Goal: Task Accomplishment & Management: Manage account settings

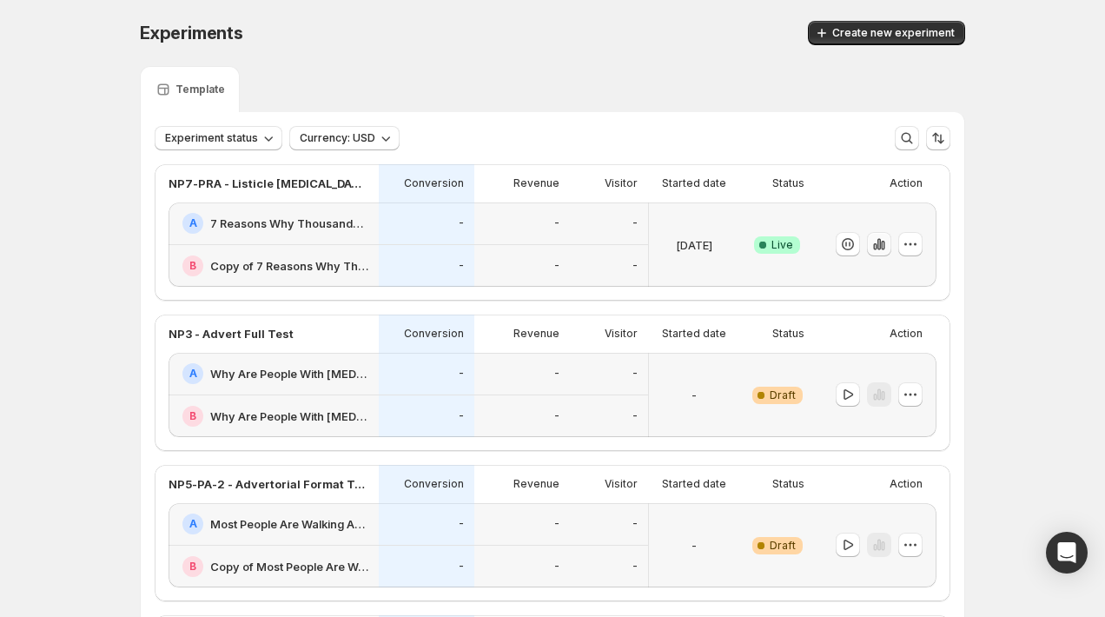
click at [884, 252] on icon "button" at bounding box center [879, 244] width 17 height 17
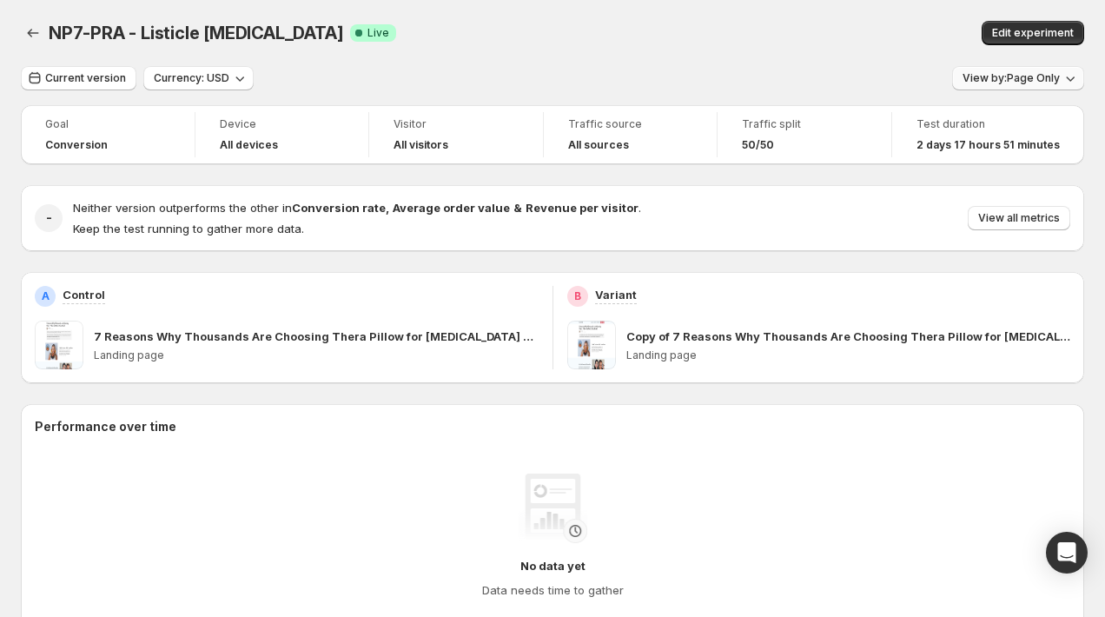
click at [1010, 80] on span "View by: Page Only" at bounding box center [1011, 78] width 97 height 14
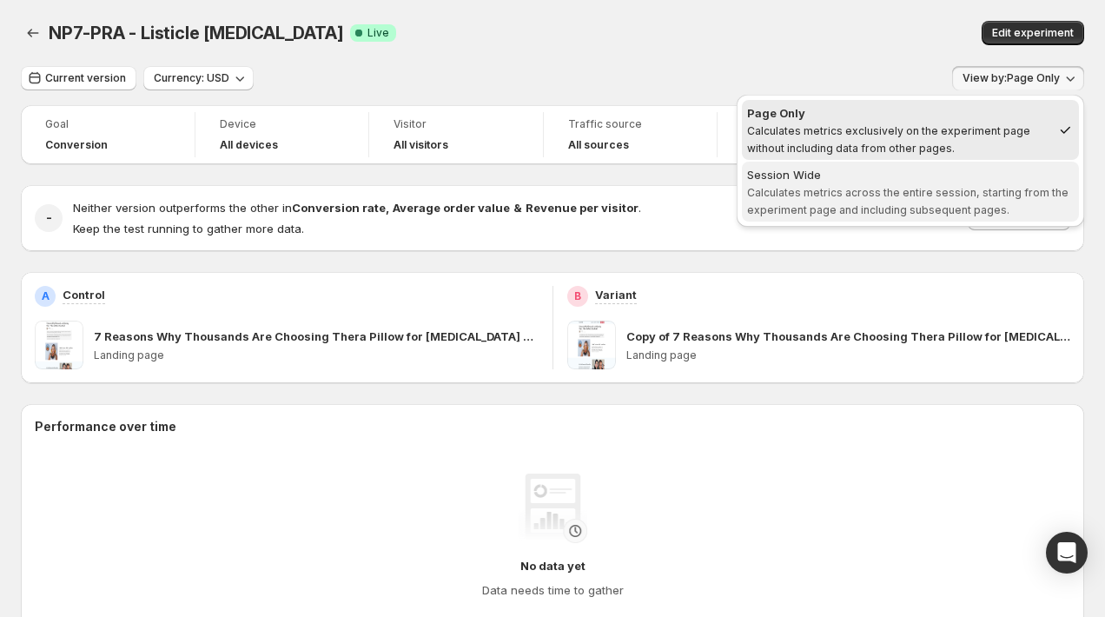
click at [936, 186] on span "Calculates metrics across the entire session, starting from the experiment page…" at bounding box center [908, 201] width 322 height 30
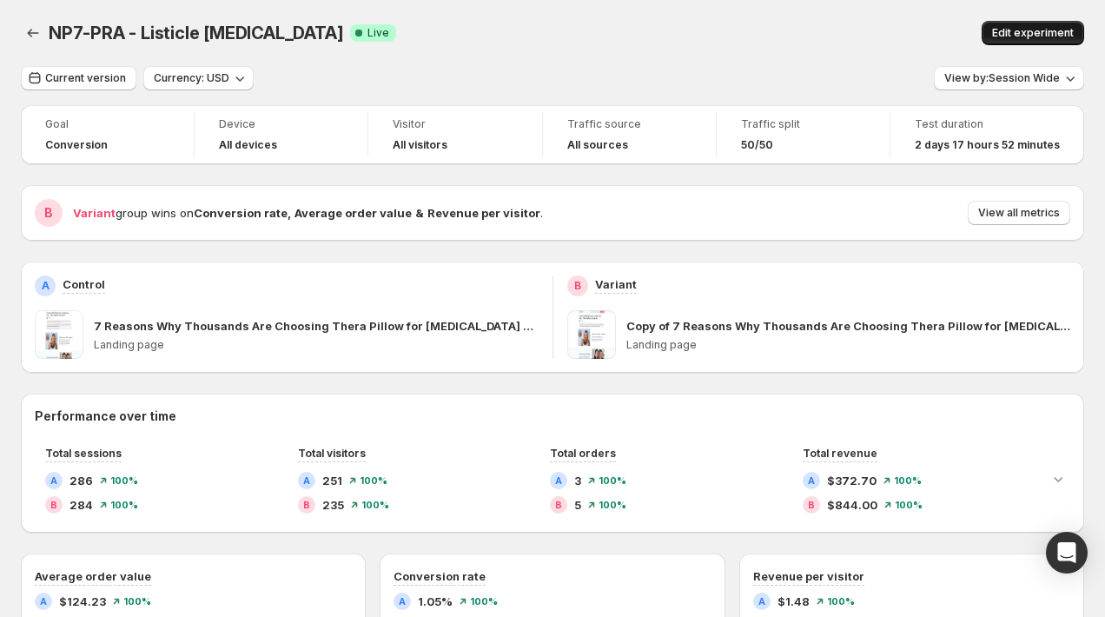
click at [1014, 42] on button "Edit experiment" at bounding box center [1033, 33] width 103 height 24
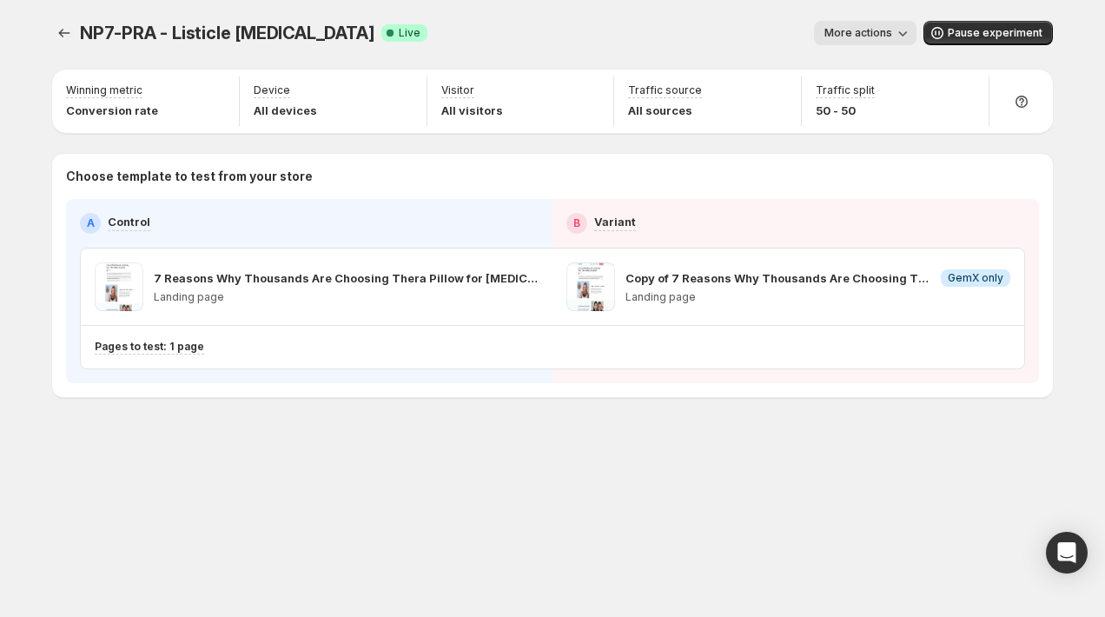
click at [50, 35] on div "NP7-PRA - Listicle [MEDICAL_DATA]. This page is ready NP7-PRA - Listicle [MEDIC…" at bounding box center [552, 245] width 1043 height 491
click at [53, 35] on button "Experiments" at bounding box center [64, 33] width 24 height 24
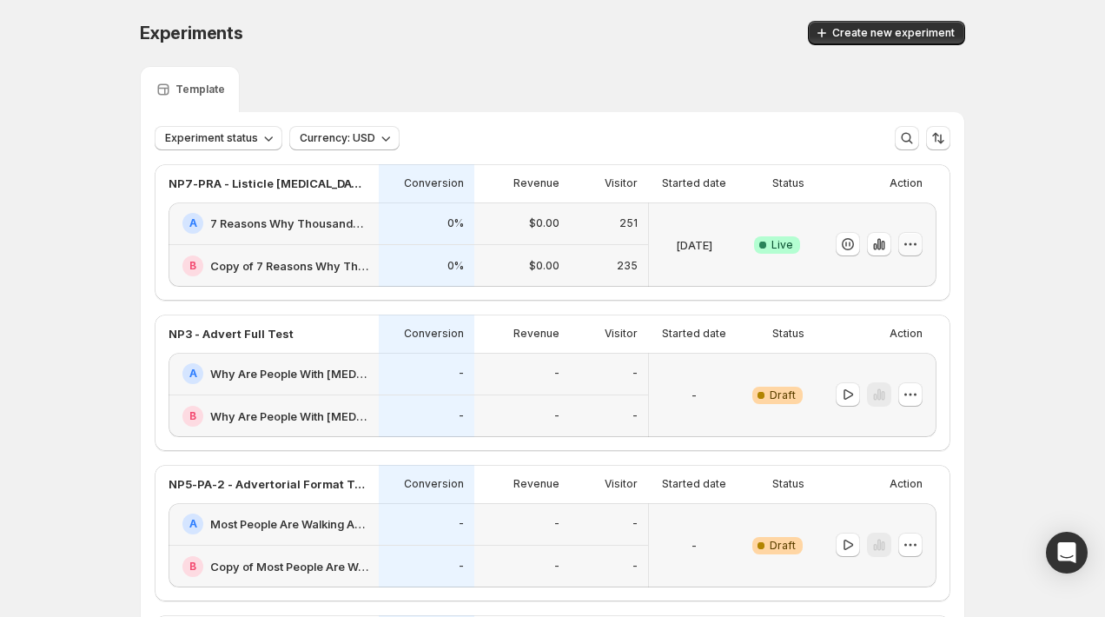
click at [921, 240] on button "button" at bounding box center [911, 244] width 24 height 24
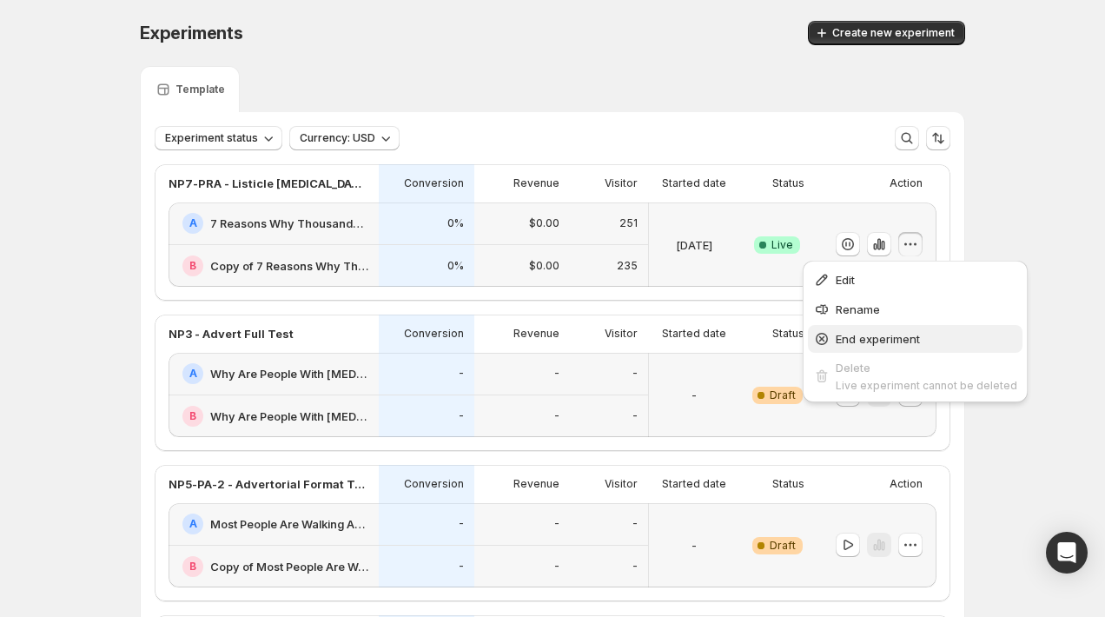
click at [870, 335] on span "End experiment" at bounding box center [878, 339] width 84 height 14
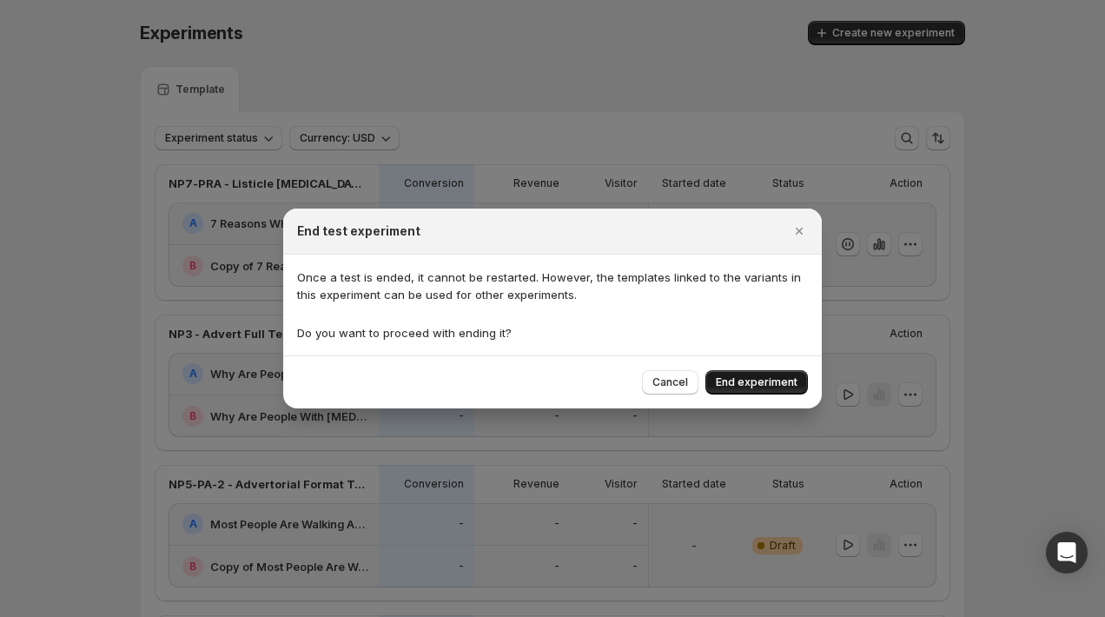
click at [747, 380] on span "End experiment" at bounding box center [757, 382] width 82 height 14
